Goal: Find specific page/section: Find specific page/section

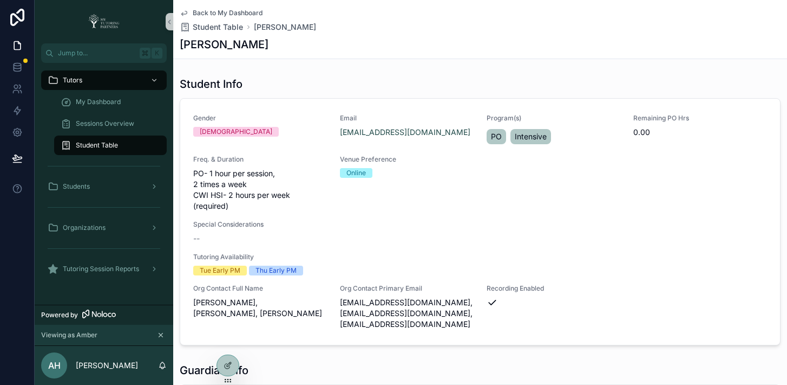
scroll to position [472, 0]
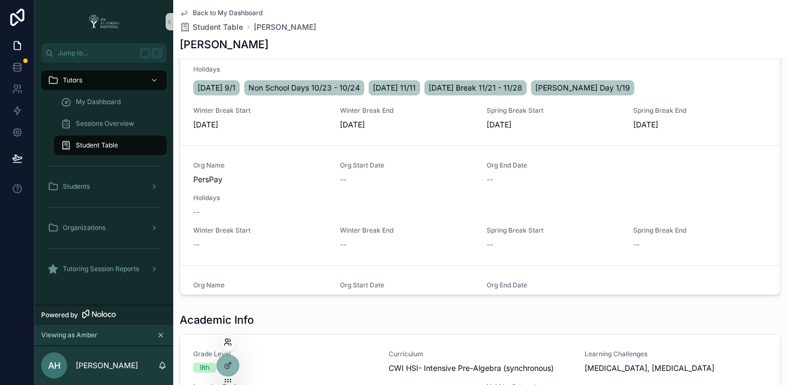
click at [228, 340] on icon at bounding box center [226, 340] width 3 height 3
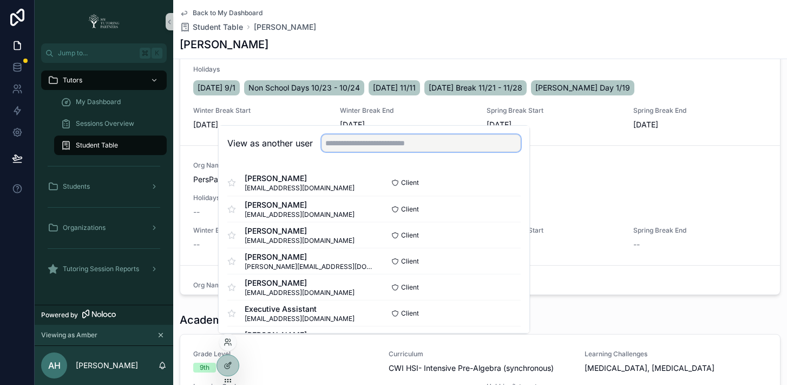
click at [373, 147] on input "text" at bounding box center [421, 142] width 199 height 17
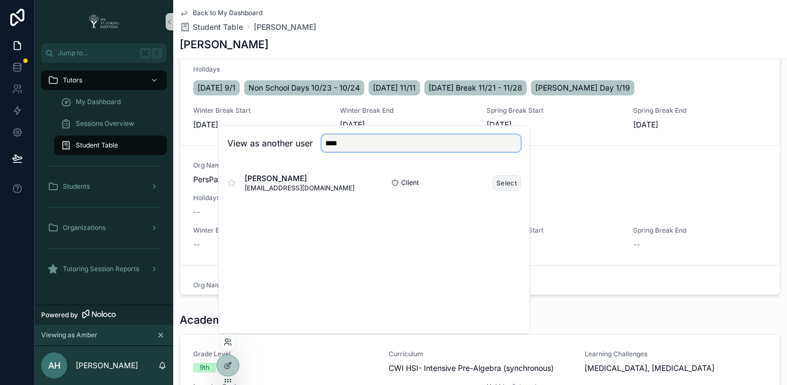
type input "****"
click at [506, 181] on button "Select" at bounding box center [507, 183] width 28 height 16
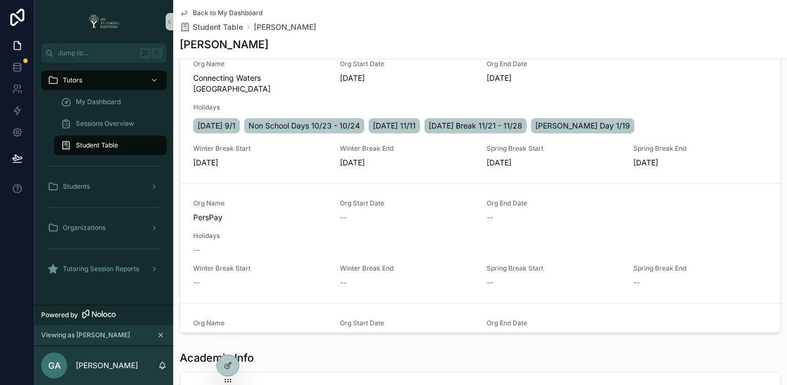
scroll to position [439, 0]
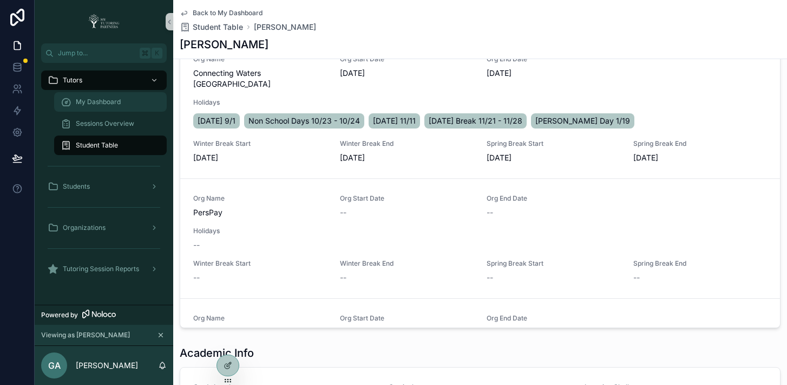
click at [115, 105] on span "My Dashboard" at bounding box center [98, 101] width 45 height 9
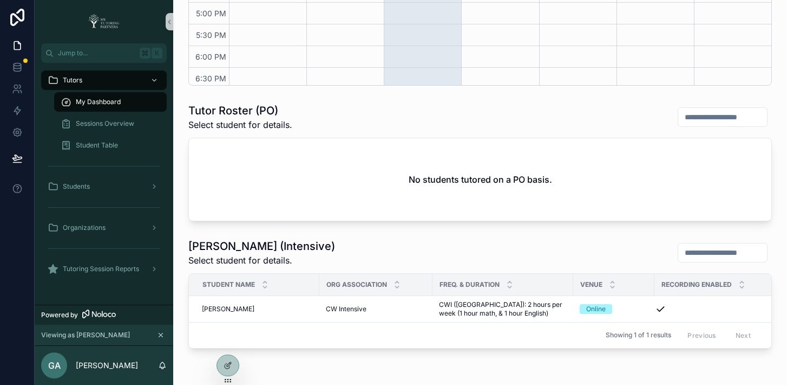
scroll to position [377, 0]
